Goal: Information Seeking & Learning: Learn about a topic

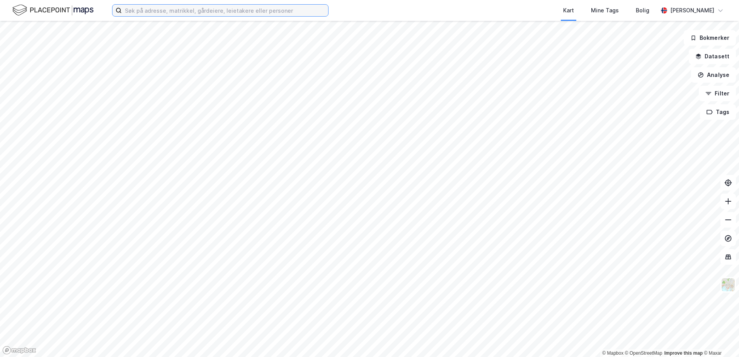
click at [147, 10] on input at bounding box center [225, 11] width 206 height 12
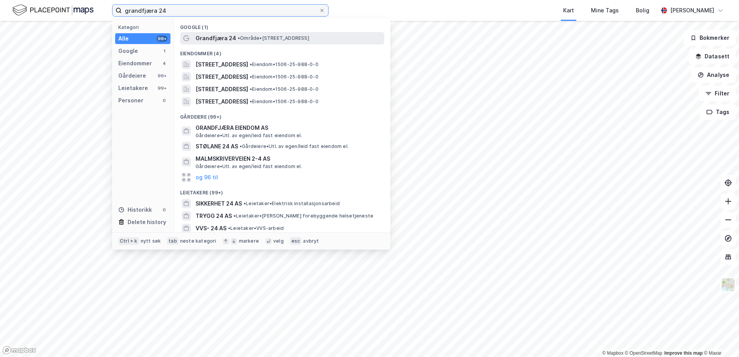
type input "grandfjæra 24"
click at [227, 39] on span "Grandfjæra 24" at bounding box center [216, 38] width 41 height 9
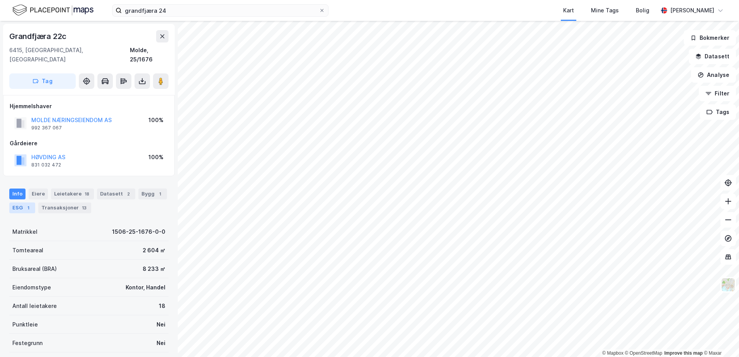
click at [22, 203] on div "ESG 1" at bounding box center [22, 208] width 26 height 11
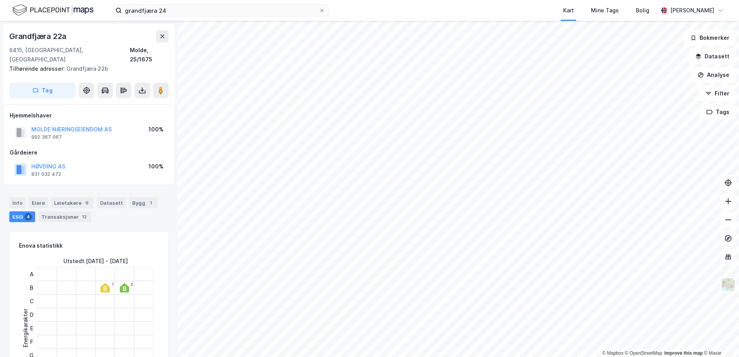
click at [126, 283] on icon at bounding box center [124, 287] width 9 height 9
click at [134, 281] on div at bounding box center [143, 288] width 19 height 14
click at [131, 282] on div "3" at bounding box center [132, 284] width 2 height 5
click at [126, 283] on icon at bounding box center [124, 287] width 9 height 9
click at [77, 198] on div "Leietakere 9" at bounding box center [72, 203] width 43 height 11
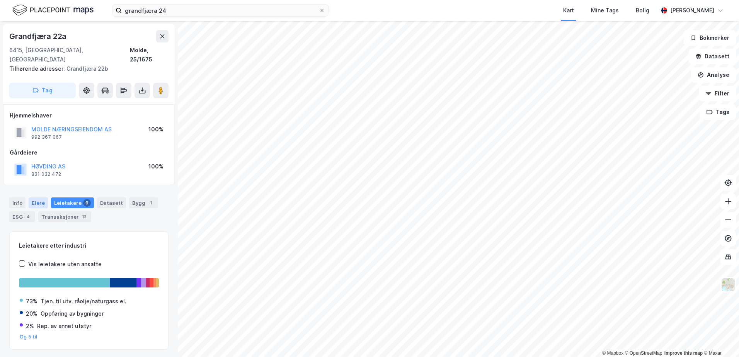
click at [40, 198] on div "Eiere" at bounding box center [38, 203] width 19 height 11
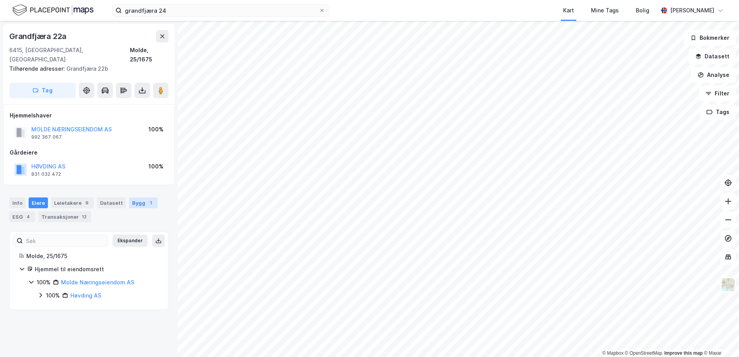
click at [131, 198] on div "Bygg 1" at bounding box center [143, 203] width 29 height 11
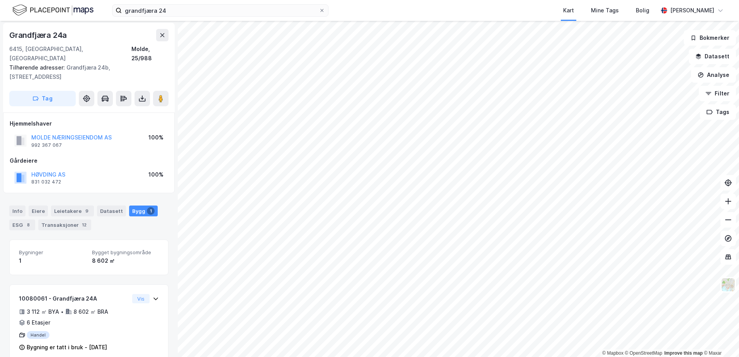
scroll to position [6, 0]
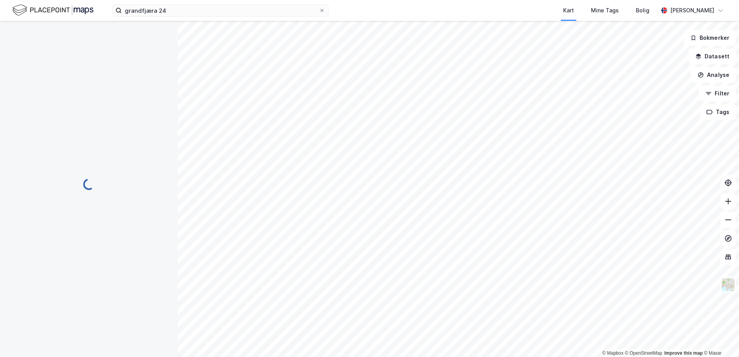
scroll to position [6, 0]
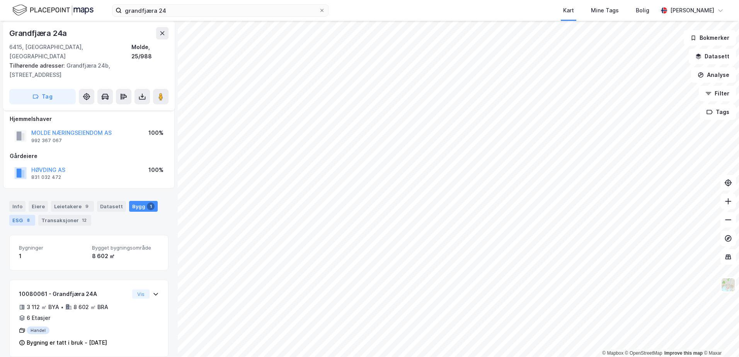
click at [25, 217] on div "8" at bounding box center [28, 221] width 8 height 8
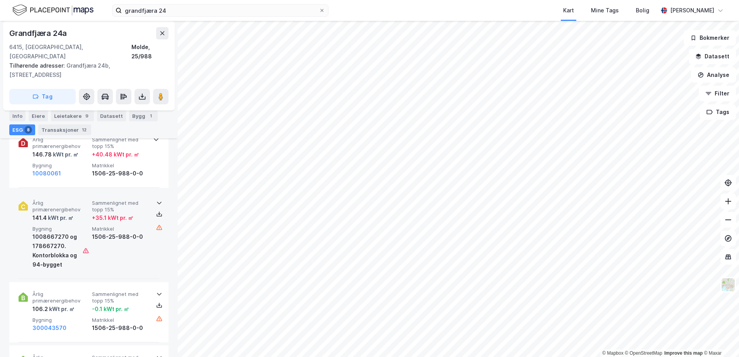
scroll to position [541, 0]
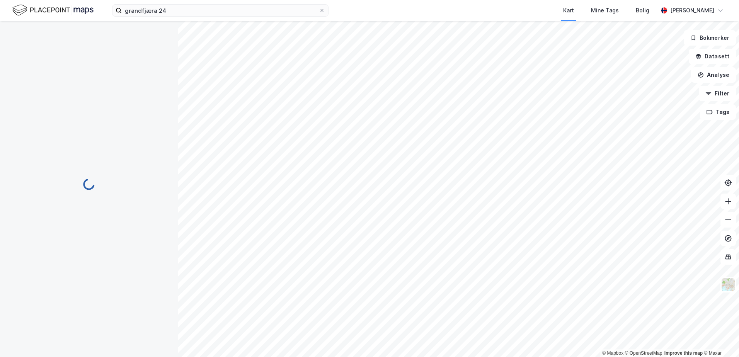
scroll to position [68, 0]
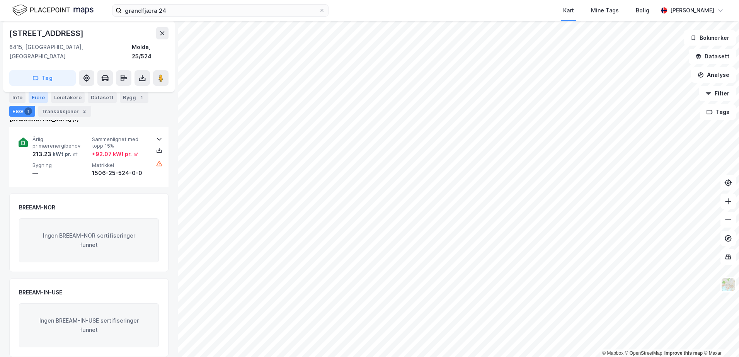
click at [41, 98] on div "Eiere" at bounding box center [38, 97] width 19 height 11
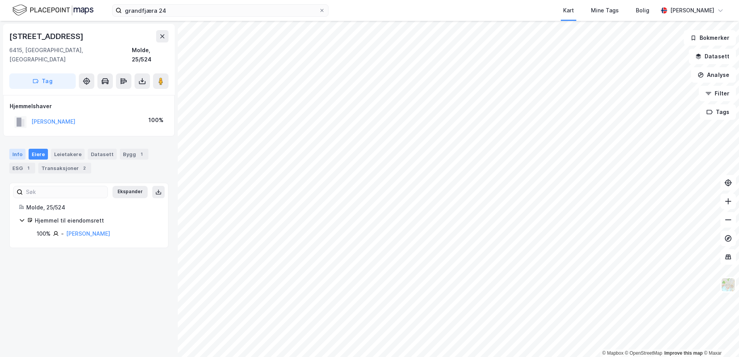
click at [15, 149] on div "Info" at bounding box center [17, 154] width 16 height 11
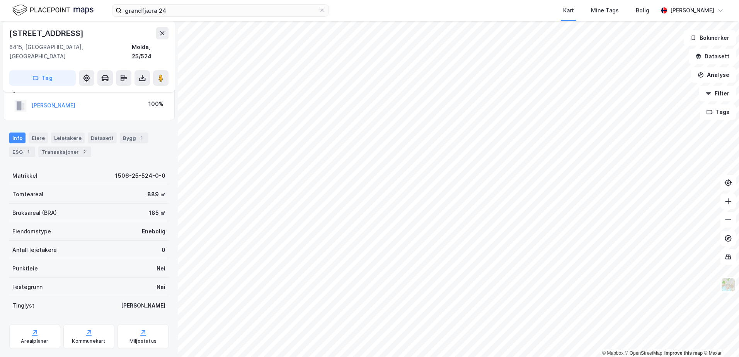
scroll to position [24, 0]
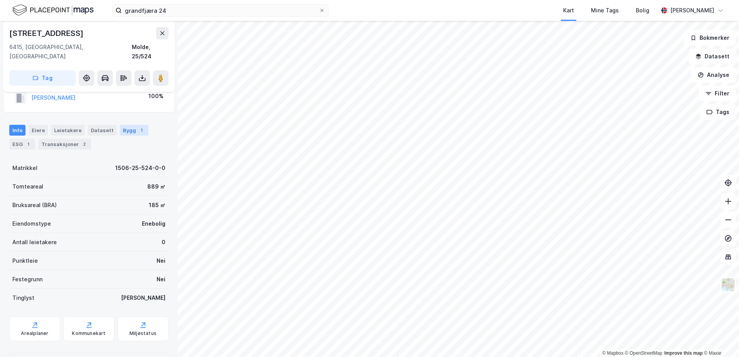
click at [138, 126] on div "1" at bounding box center [142, 130] width 8 height 8
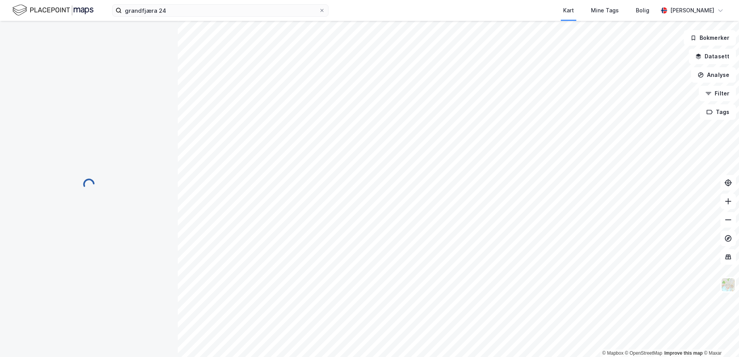
scroll to position [7, 0]
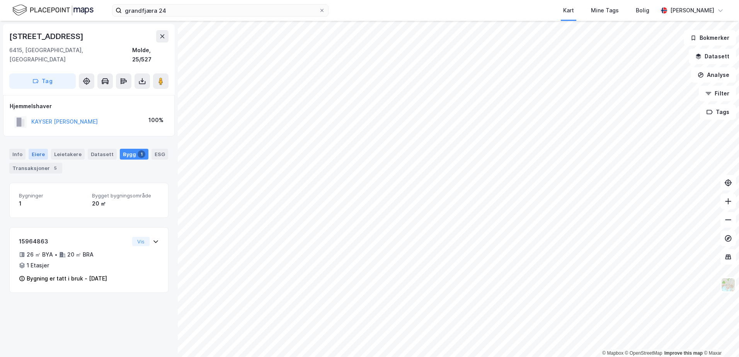
click at [38, 149] on div "Eiere" at bounding box center [38, 154] width 19 height 11
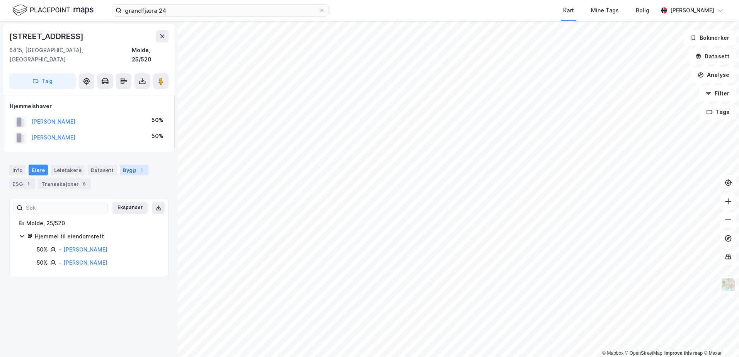
click at [130, 165] on div "Bygg 1" at bounding box center [134, 170] width 29 height 11
